Goal: Information Seeking & Learning: Understand process/instructions

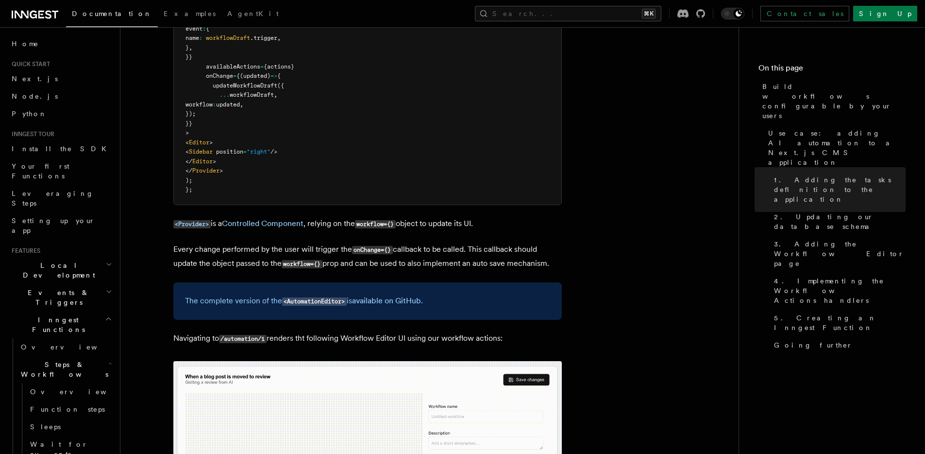
scroll to position [2933, 0]
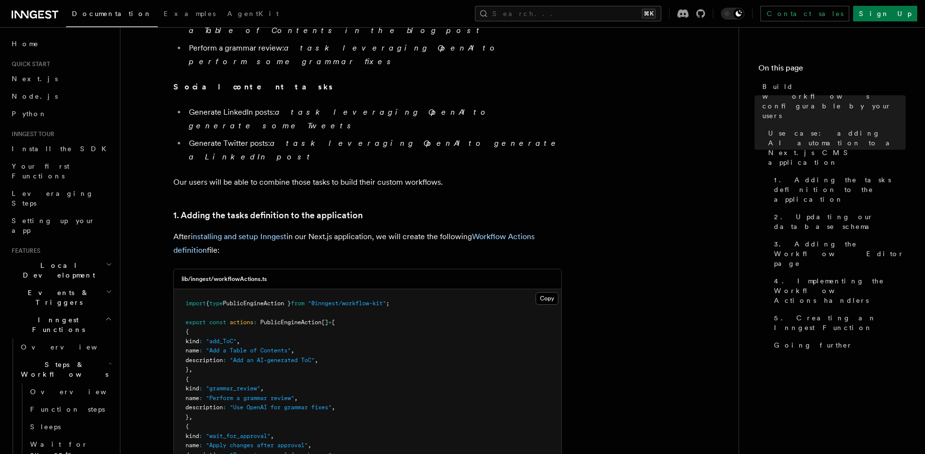
scroll to position [877, 0]
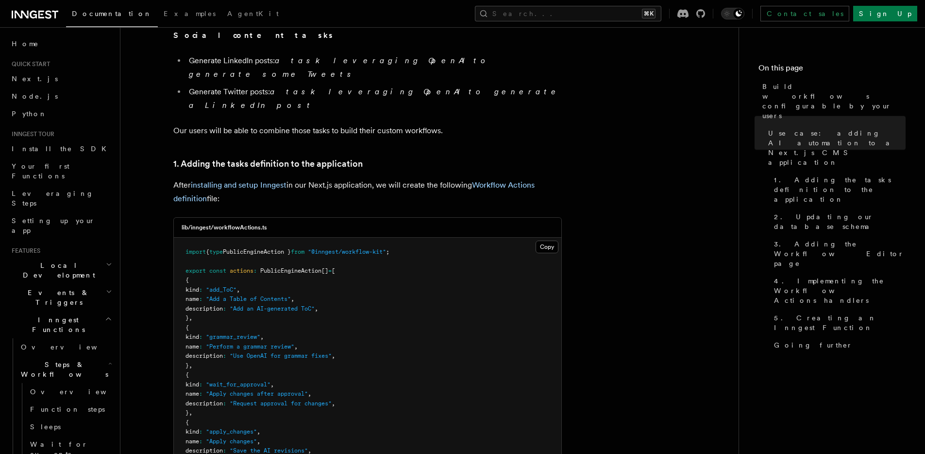
scroll to position [960, 0]
